Goal: Task Accomplishment & Management: Manage account settings

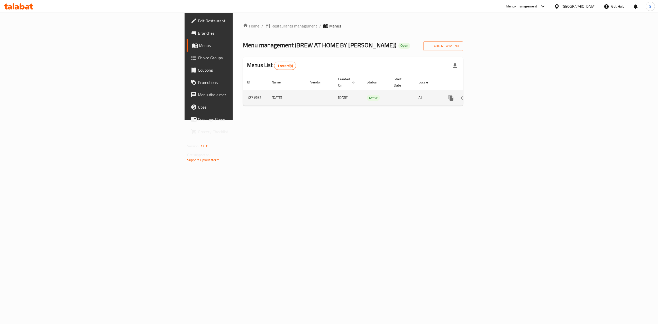
click at [491, 95] on icon "enhanced table" at bounding box center [488, 98] width 6 height 6
click at [492, 95] on icon "enhanced table" at bounding box center [488, 98] width 6 height 6
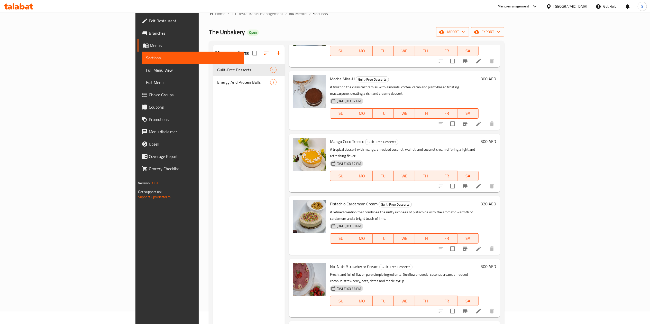
scroll to position [12, 0]
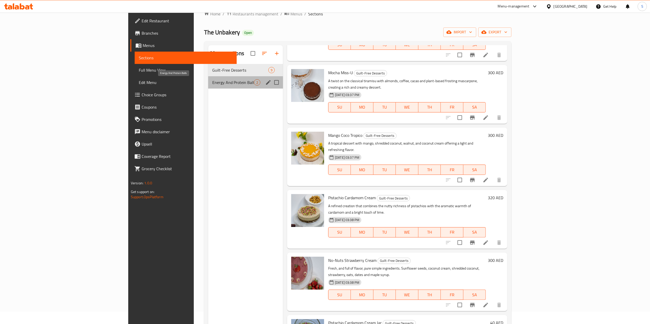
click at [212, 80] on span "Energy And Protein Balls" at bounding box center [233, 82] width 42 height 6
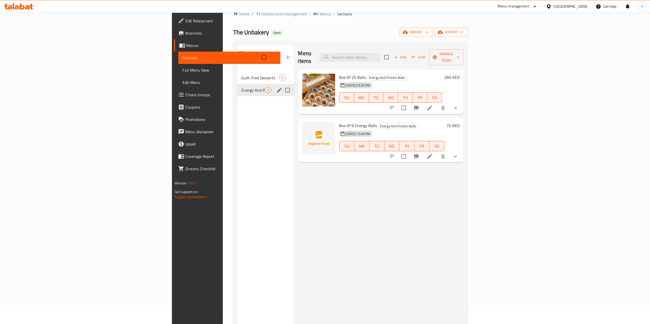
click at [241, 87] on span "Energy And Protein Balls" at bounding box center [252, 90] width 23 height 6
click at [237, 76] on div "Guilt-Free Desserts 9" at bounding box center [265, 78] width 57 height 12
